Goal: Find specific page/section: Find specific page/section

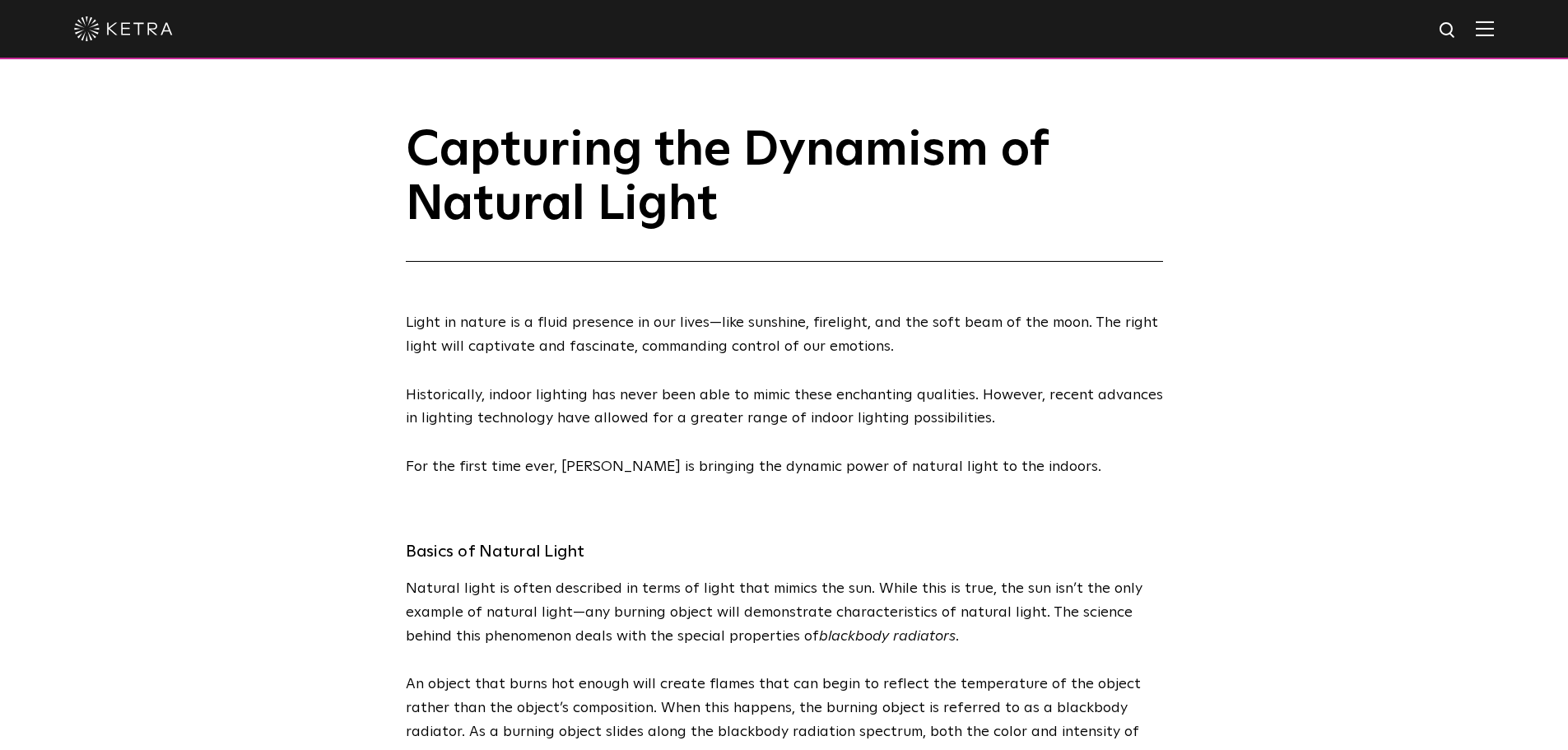
click at [1494, 25] on img at bounding box center [1485, 28] width 18 height 16
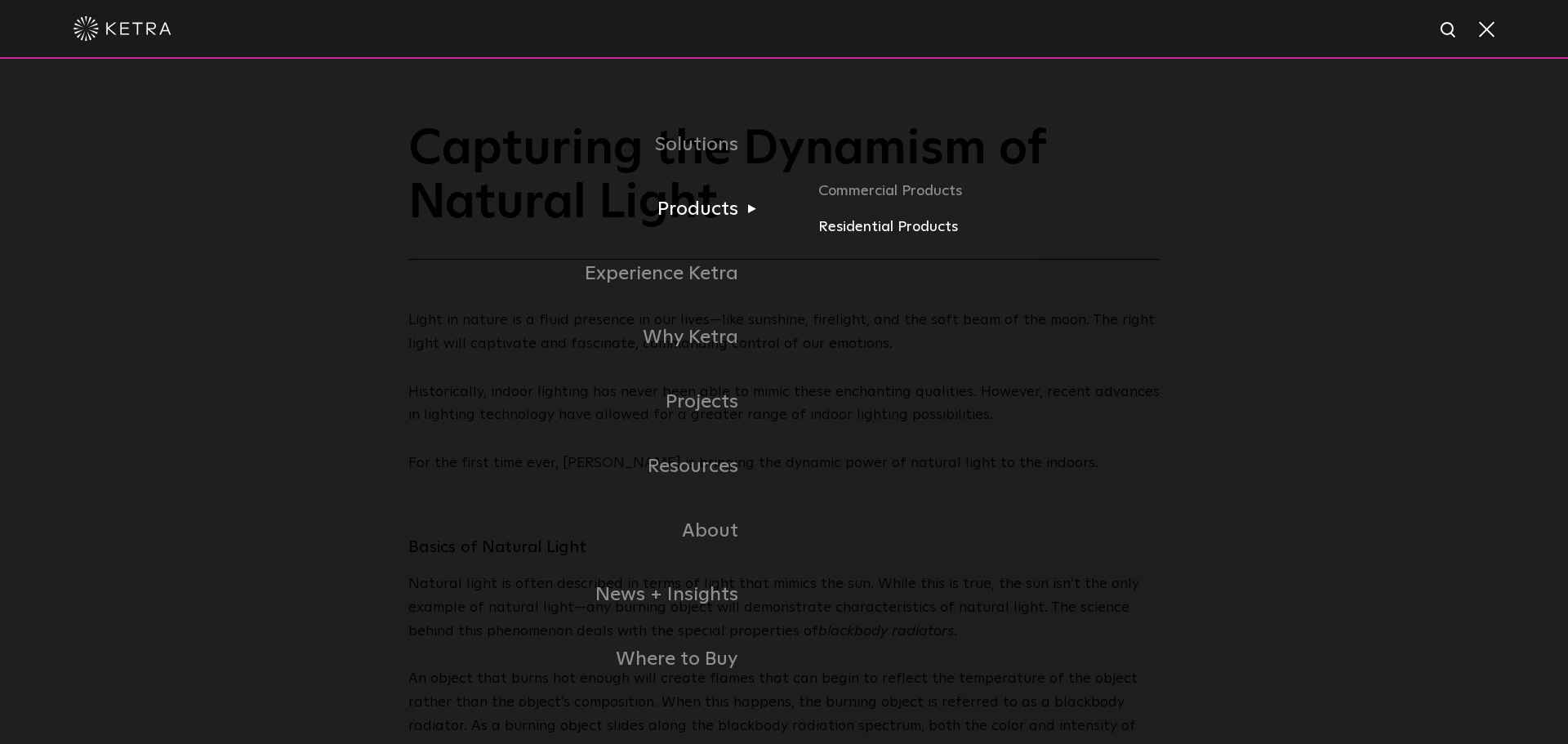
click at [911, 230] on link "Residential Products" at bounding box center [1074, 227] width 513 height 24
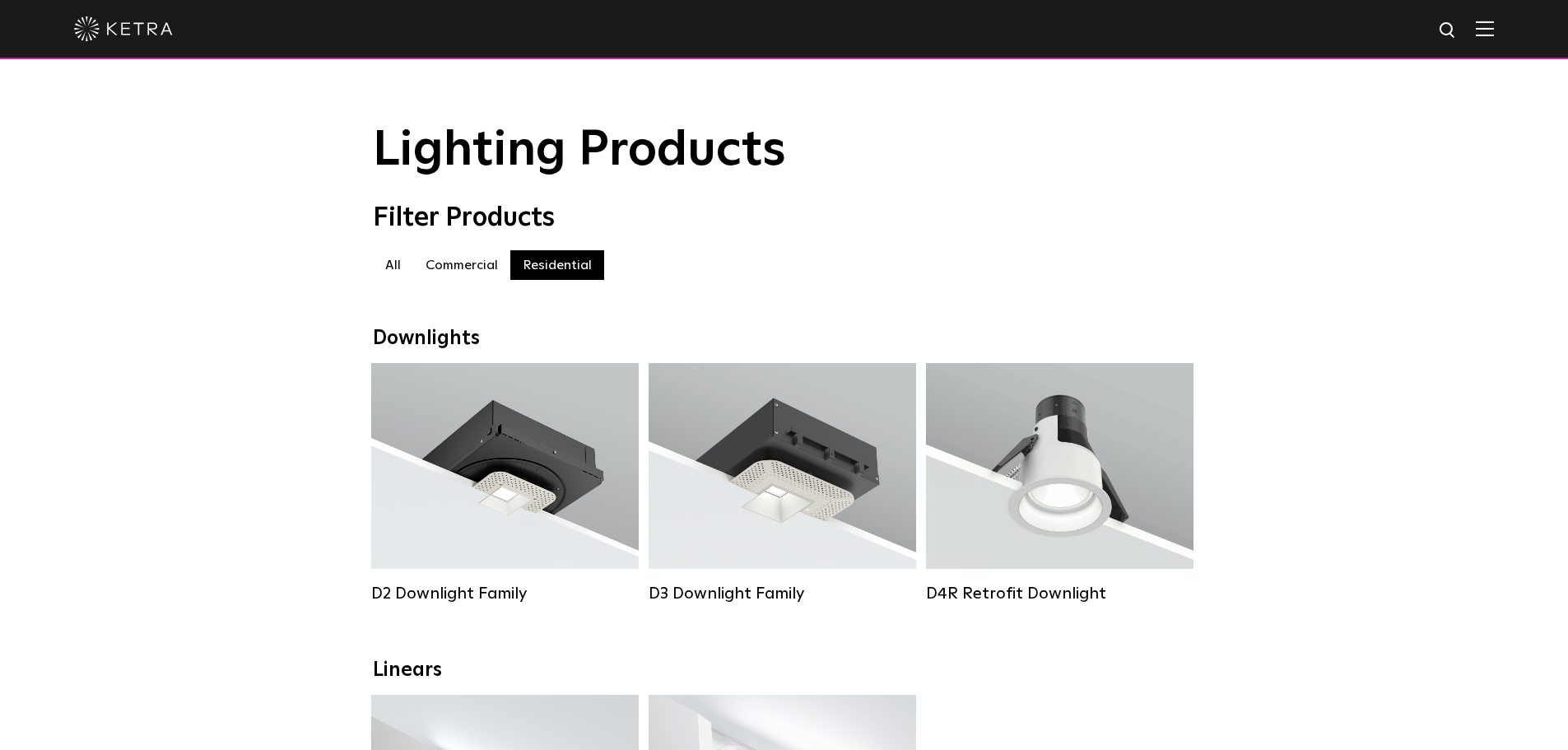
click at [1494, 41] on div at bounding box center [784, 28] width 1420 height 58
click at [1494, 23] on img at bounding box center [1485, 28] width 18 height 16
